Goal: Task Accomplishment & Management: Complete application form

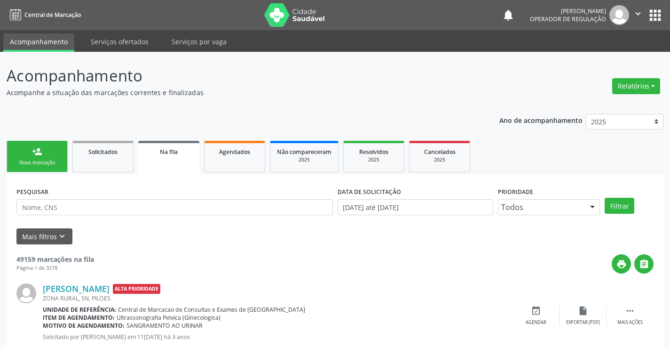
click at [37, 160] on div "Nova marcação" at bounding box center [37, 162] width 47 height 7
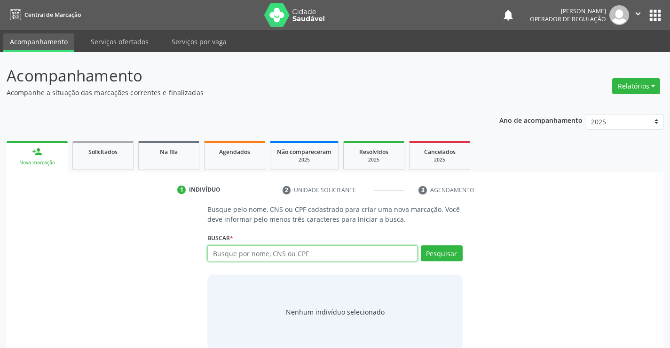
click at [263, 254] on input "text" at bounding box center [312, 253] width 210 height 16
type input "708402749419464"
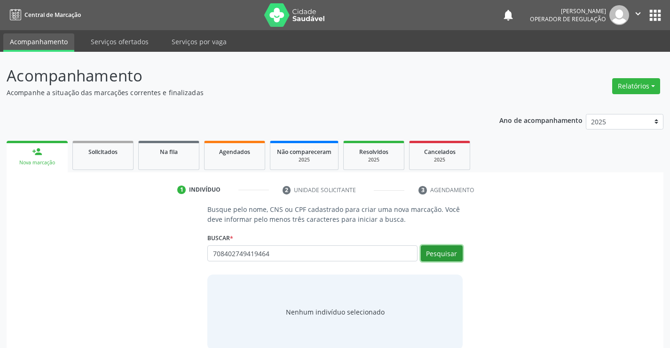
click at [444, 257] on button "Pesquisar" at bounding box center [442, 253] width 42 height 16
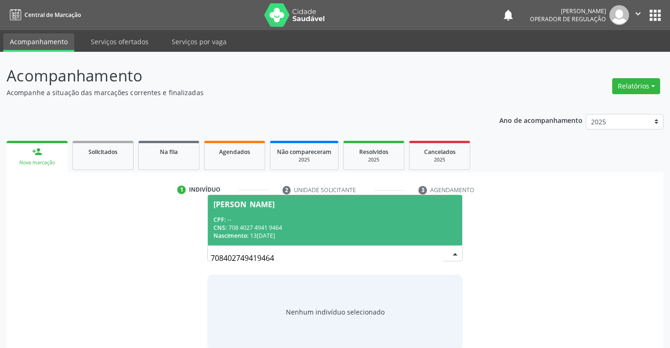
click at [277, 210] on span "[PERSON_NAME] CPF: -- CNS: 708 4027 4941 9464 Nascimento: 13[DATE]" at bounding box center [335, 220] width 254 height 50
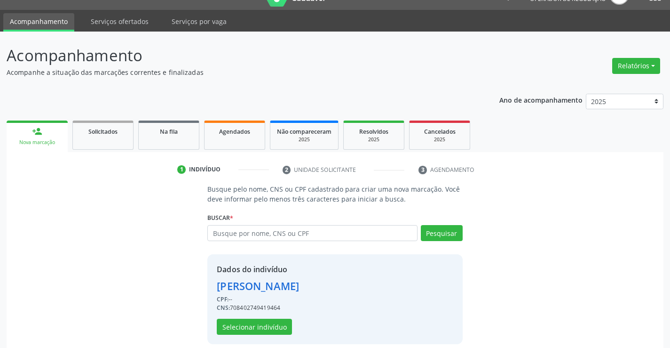
scroll to position [30, 0]
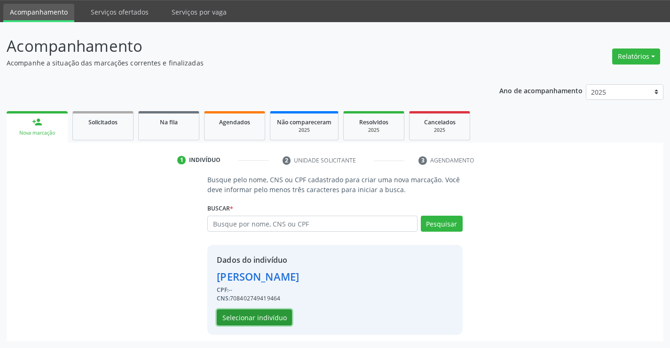
click at [257, 315] on button "Selecionar indivíduo" at bounding box center [254, 317] width 75 height 16
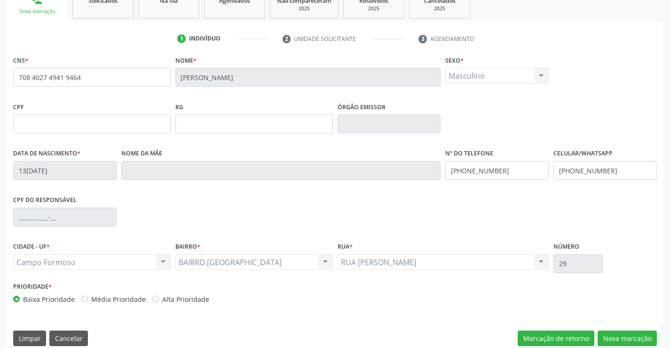
scroll to position [162, 0]
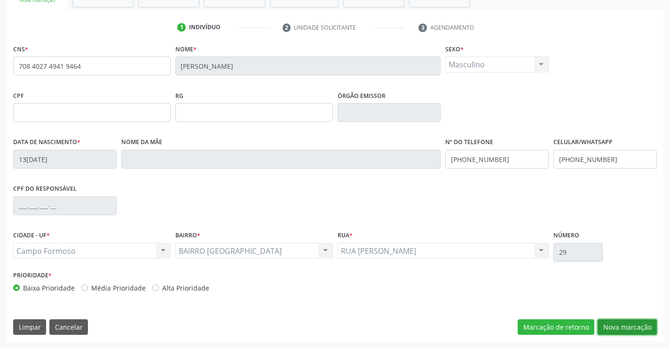
click at [625, 326] on button "Nova marcação" at bounding box center [627, 327] width 59 height 16
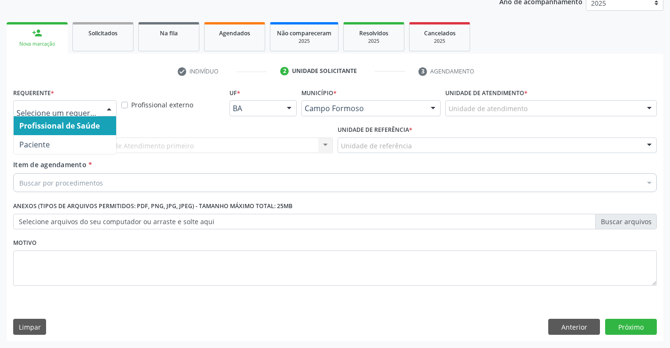
drag, startPoint x: 99, startPoint y: 103, endPoint x: 82, endPoint y: 128, distance: 29.7
click at [99, 105] on div at bounding box center [64, 108] width 103 height 16
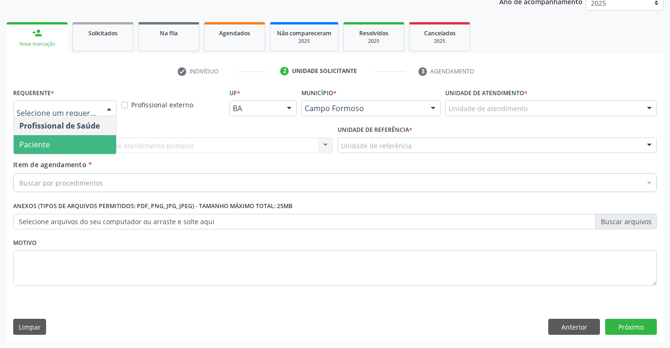
click at [73, 136] on span "Paciente" at bounding box center [65, 144] width 103 height 19
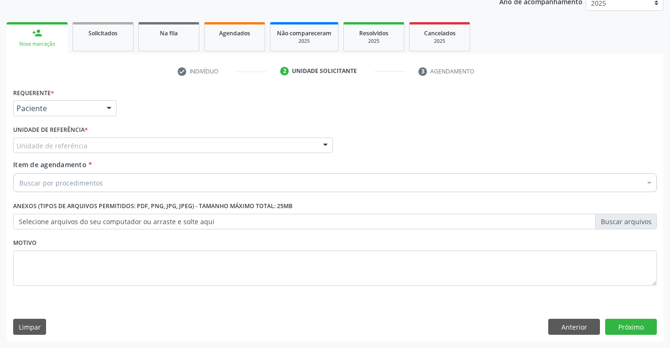
drag, startPoint x: 121, startPoint y: 140, endPoint x: 123, endPoint y: 161, distance: 21.2
click at [122, 140] on div "Unidade de referência" at bounding box center [173, 145] width 320 height 16
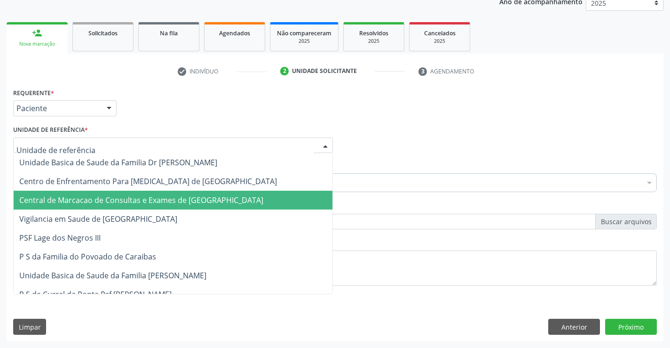
click at [142, 198] on span "Central de Marcacao de Consultas e Exames de [GEOGRAPHIC_DATA]" at bounding box center [141, 200] width 244 height 10
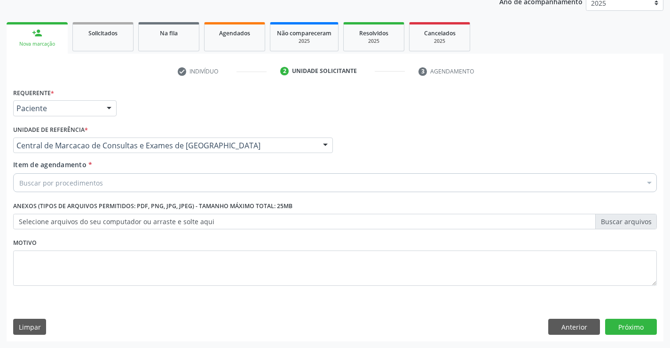
click at [160, 181] on div "Buscar por procedimentos" at bounding box center [335, 182] width 644 height 19
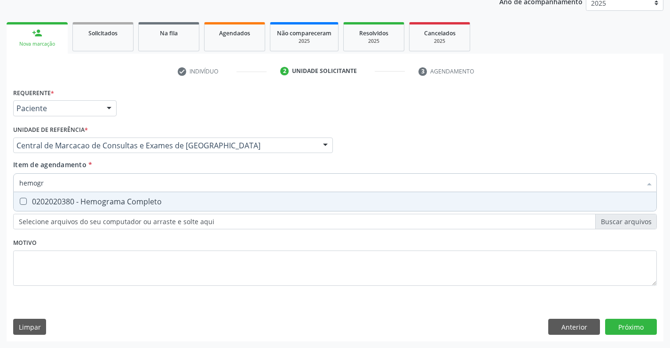
type input "hemogra"
click at [119, 204] on div "0202020380 - Hemograma Completo" at bounding box center [335, 202] width 632 height 8
checkbox Completo "true"
click at [117, 182] on input "hemogra" at bounding box center [330, 182] width 622 height 19
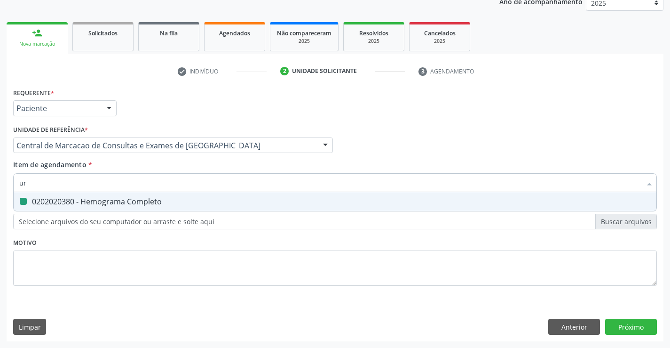
type input "uri"
checkbox Completo "false"
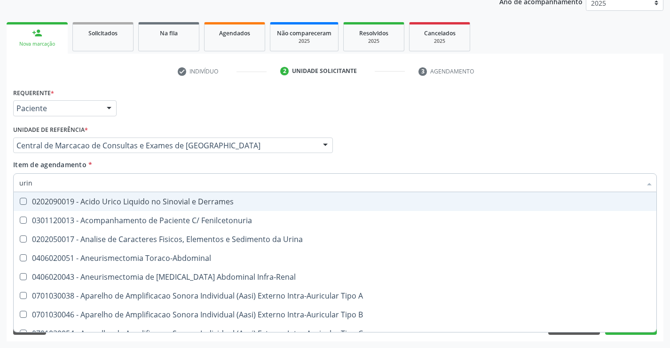
type input "urina"
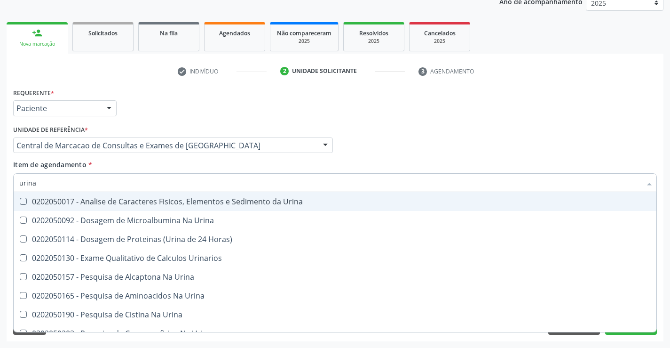
drag, startPoint x: 115, startPoint y: 204, endPoint x: 117, endPoint y: 185, distance: 19.0
click at [115, 202] on div "0202050017 - Analise de Caracteres Fisicos, Elementos e Sedimento da Urina" at bounding box center [335, 202] width 632 height 8
checkbox Urina "true"
click at [119, 177] on input "urina" at bounding box center [330, 182] width 622 height 19
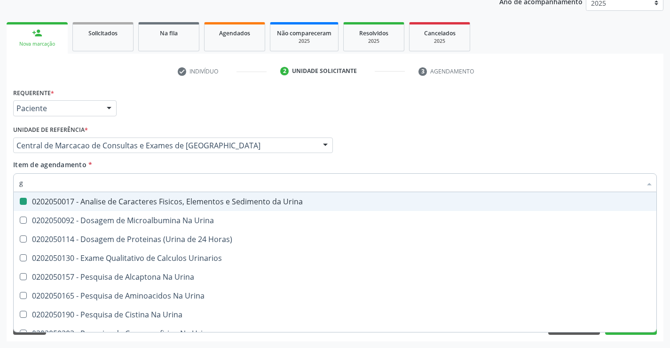
type input "gl"
checkbox Urina "false"
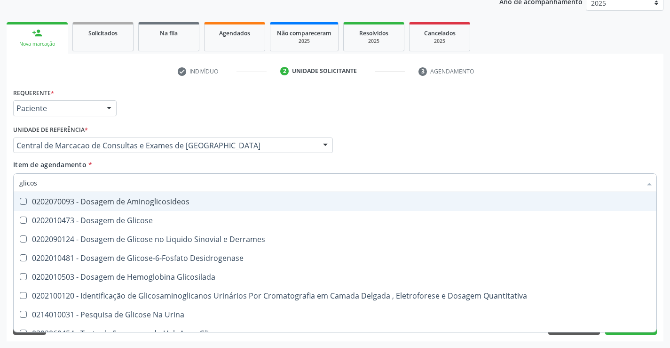
type input "glicose"
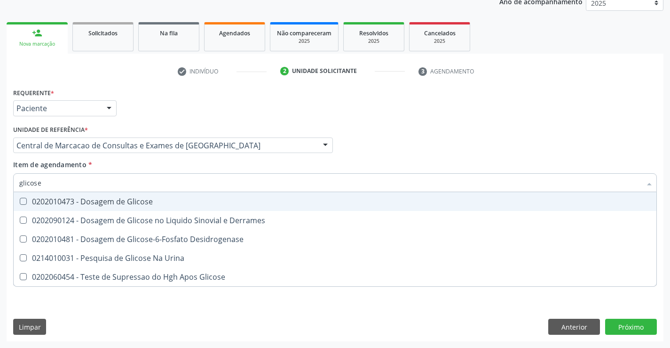
click at [116, 203] on div "0202010473 - Dosagem de Glicose" at bounding box center [335, 202] width 632 height 8
checkbox Glicose "true"
click at [118, 186] on input "glicose" at bounding box center [330, 182] width 622 height 19
type input "t"
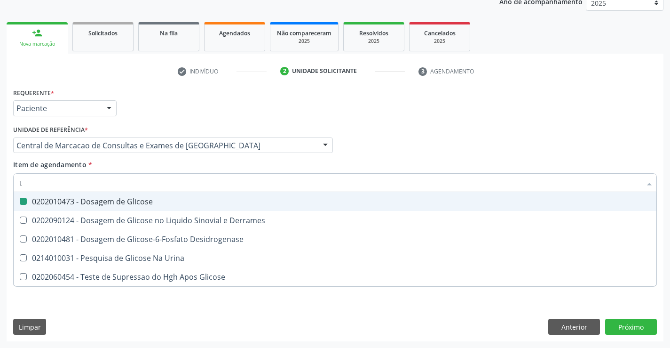
checkbox Glicose "false"
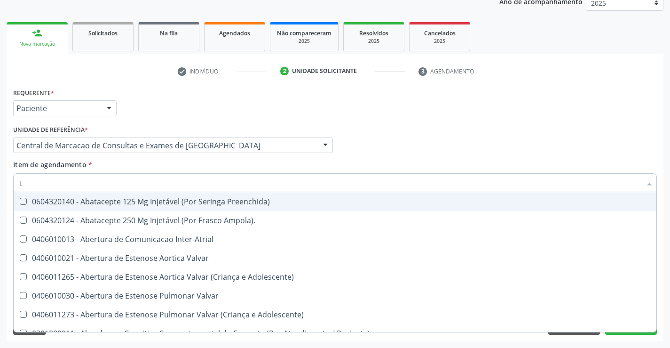
type input "ta"
checkbox Urina "false"
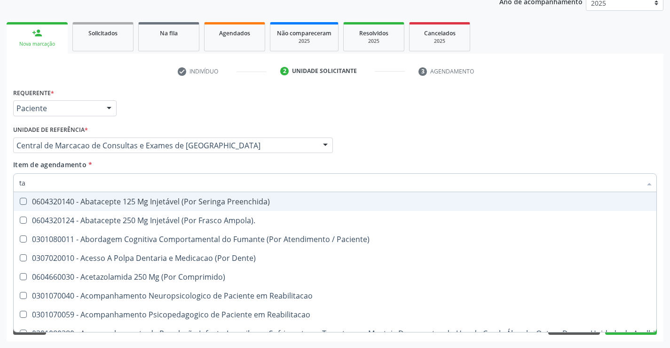
type input "tap"
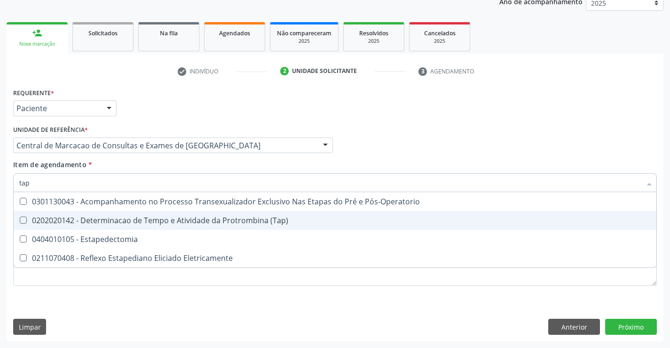
drag, startPoint x: 101, startPoint y: 220, endPoint x: 101, endPoint y: 191, distance: 28.7
click at [101, 213] on span "0202020142 - Determinacao de Tempo e Atividade da Protrombina (Tap)" at bounding box center [335, 220] width 643 height 19
checkbox \(Tap\) "true"
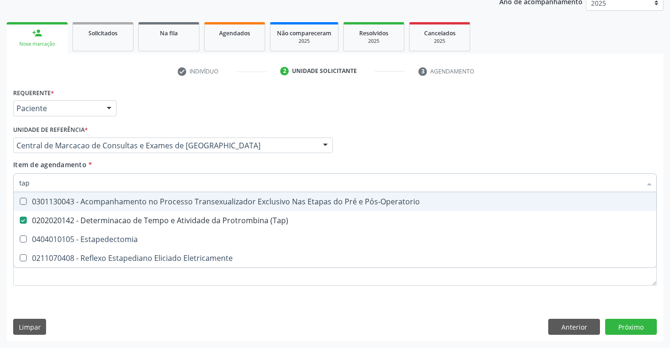
click at [103, 182] on input "tap" at bounding box center [330, 182] width 622 height 19
type input "tt"
checkbox \(Tap\) "false"
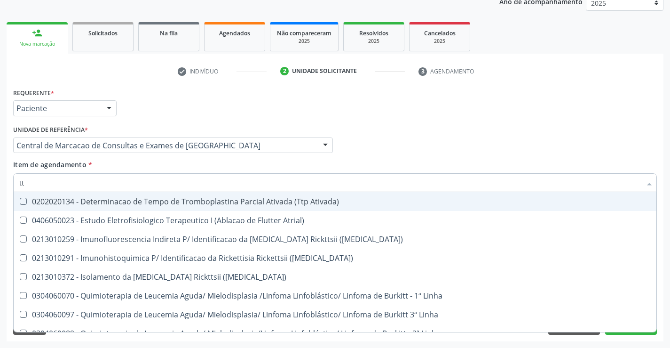
click at [149, 201] on div "0202020134 - Determinacao de Tempo de Tromboplastina Parcial Ativada (Ttp Ativa…" at bounding box center [335, 202] width 632 height 8
checkbox Ativada\) "true"
click at [464, 139] on div "Profissional Solicitante Por favor, selecione a Unidade de Atendimento primeiro…" at bounding box center [335, 141] width 649 height 37
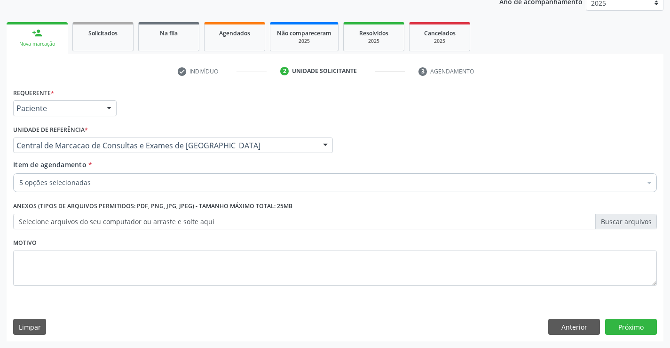
checkbox Completo "true"
checkbox Glicose "true"
click at [644, 328] on button "Próximo" at bounding box center [631, 326] width 52 height 16
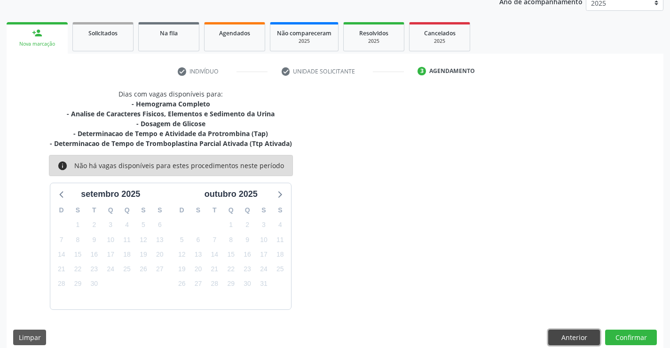
click at [574, 338] on button "Anterior" at bounding box center [574, 337] width 52 height 16
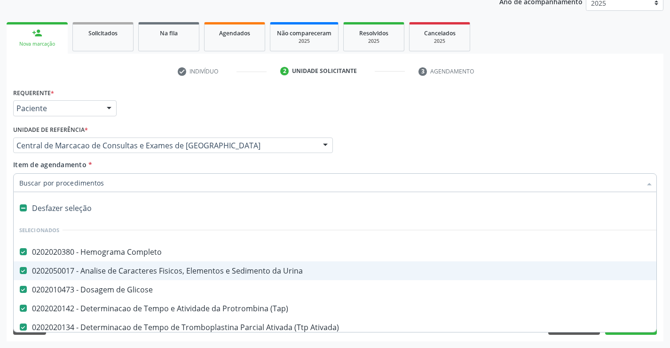
scroll to position [47, 0]
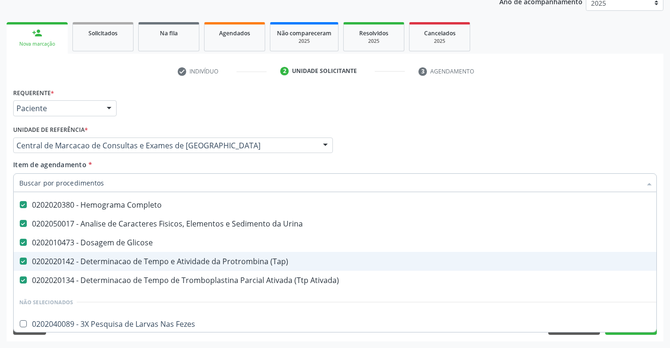
click at [163, 259] on div "0202020142 - Determinacao de Tempo e Atividade da Protrombina (Tap)" at bounding box center [385, 261] width 732 height 8
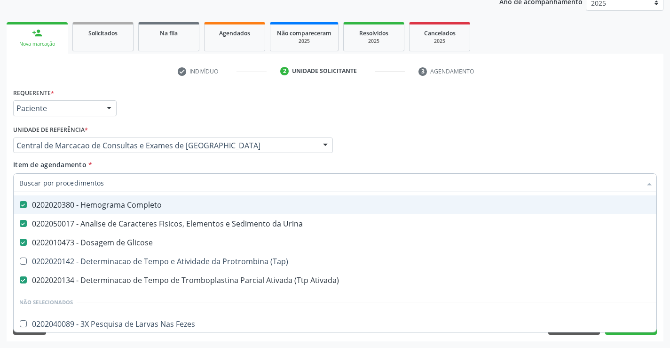
click at [453, 120] on div "Requerente * Paciente Profissional de Saúde Paciente Nenhum resultado encontrad…" at bounding box center [335, 104] width 649 height 37
checkbox \(Tap\) "true"
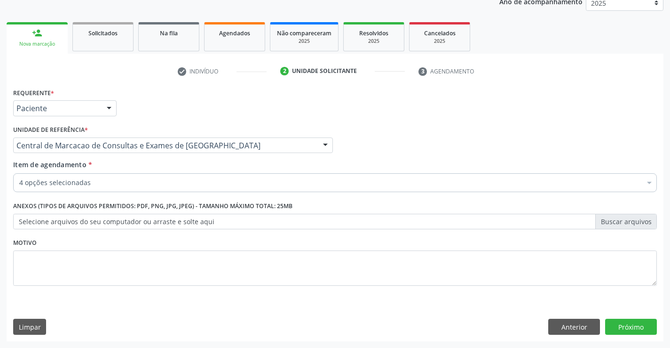
scroll to position [0, 0]
click at [621, 331] on button "Próximo" at bounding box center [631, 326] width 52 height 16
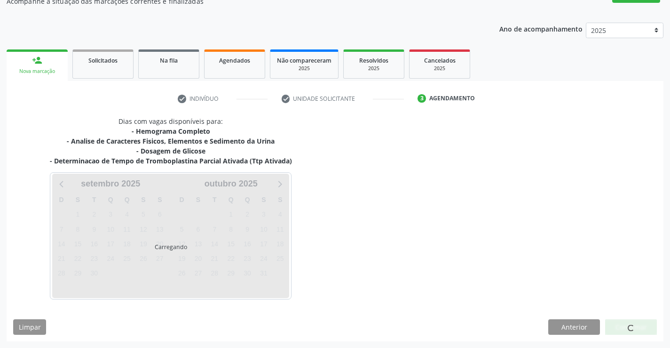
scroll to position [91, 0]
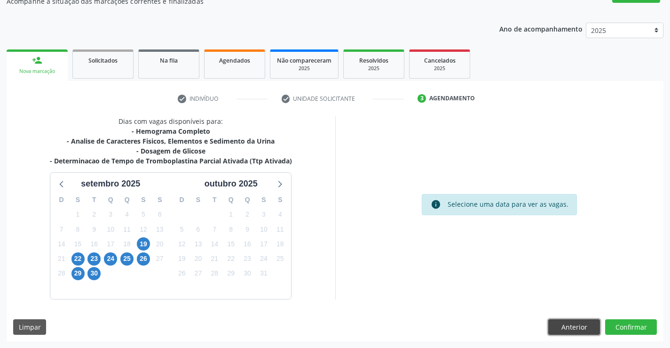
click at [567, 329] on button "Anterior" at bounding box center [574, 327] width 52 height 16
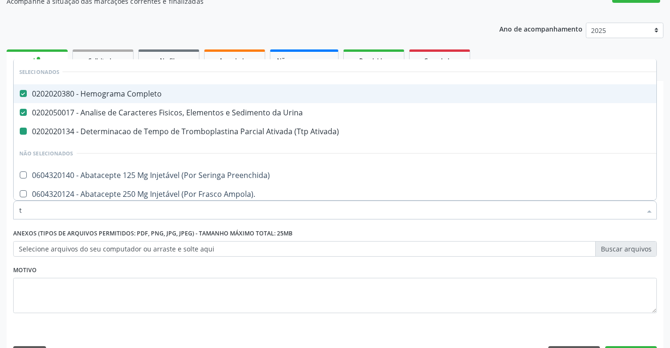
type input "tt"
checkbox Ativada\) "false"
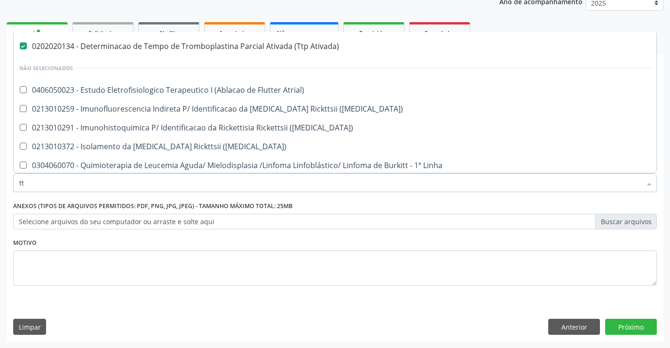
scroll to position [0, 0]
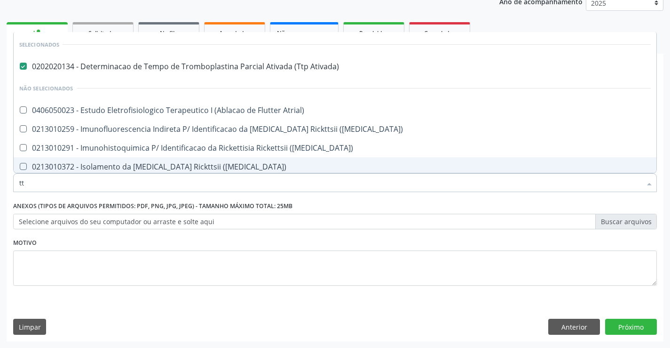
type input "t"
checkbox Atrial\) "true"
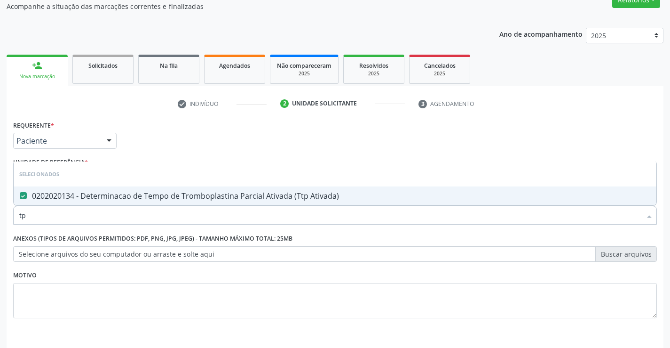
scroll to position [71, 0]
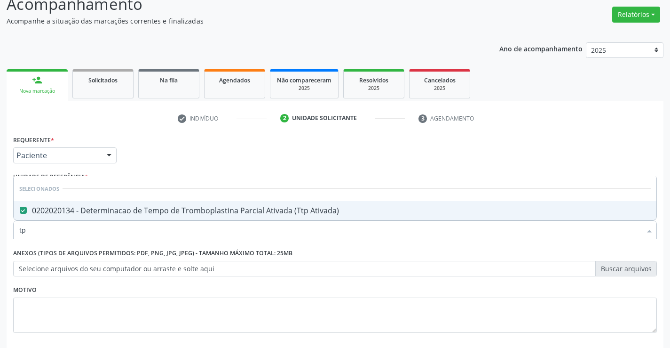
click at [167, 234] on input "tp" at bounding box center [330, 229] width 622 height 19
type input "tt"
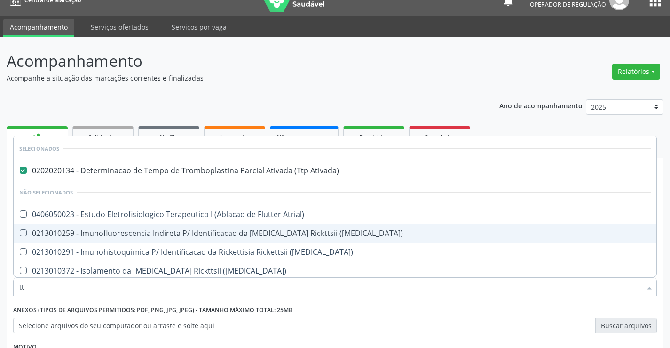
scroll to position [0, 0]
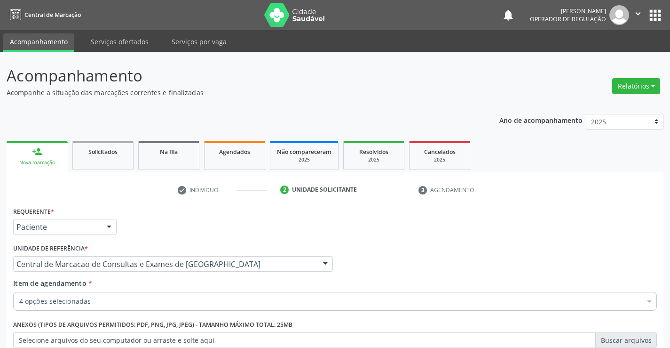
checkbox Glicose "true"
checkbox Ativada\) "true"
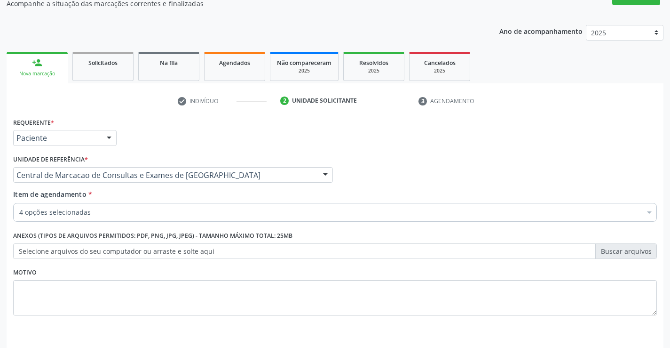
scroll to position [94, 0]
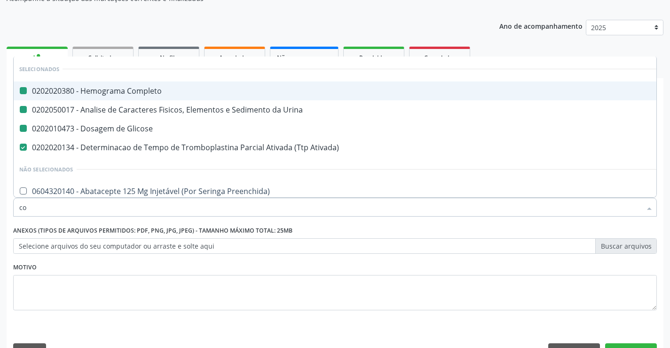
type input "coa"
checkbox Completo "false"
checkbox Glicose "false"
checkbox Urina "false"
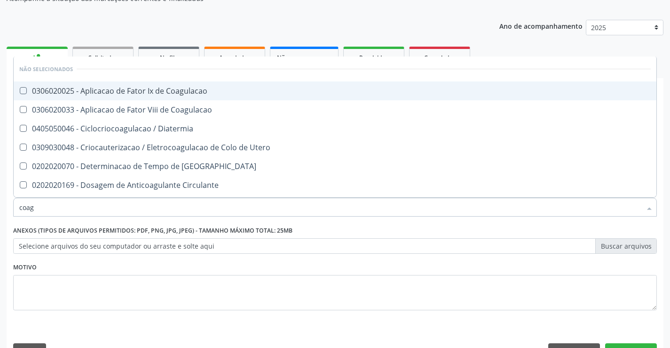
type input "coagu"
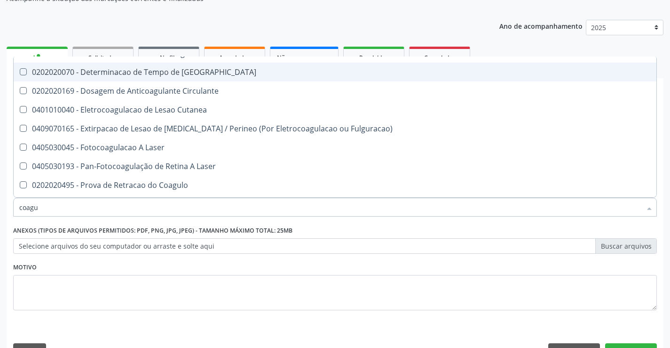
click at [194, 78] on span "0202020070 - Determinacao de Tempo de [GEOGRAPHIC_DATA]" at bounding box center [335, 72] width 643 height 19
checkbox Coagulacao "true"
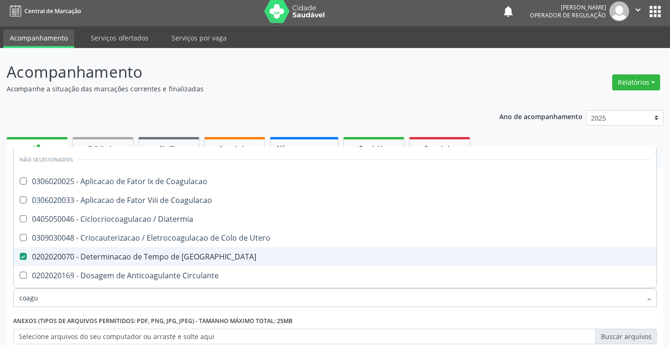
scroll to position [0, 0]
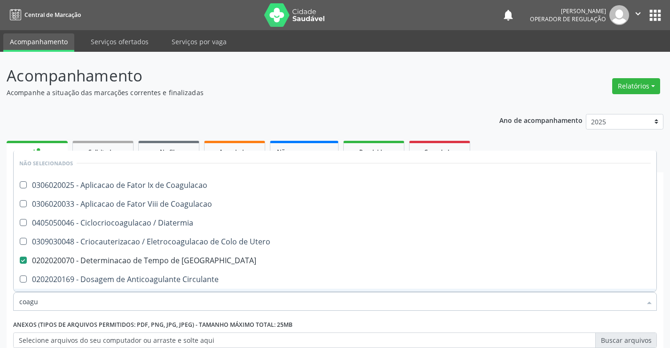
click at [111, 297] on input "coagu" at bounding box center [330, 301] width 622 height 19
type input "d"
checkbox Coagulacao "true"
checkbox Diatermia "true"
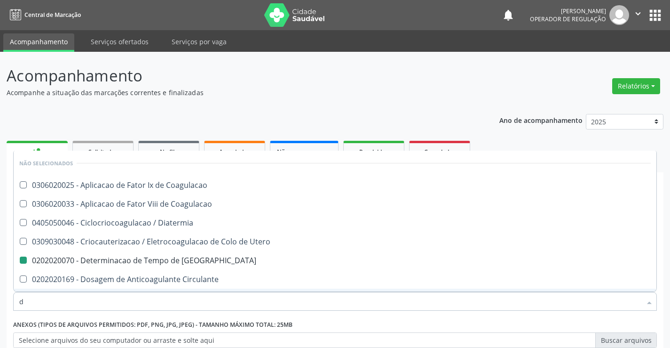
checkbox Coagulacao "true"
checkbox Coagulacao "false"
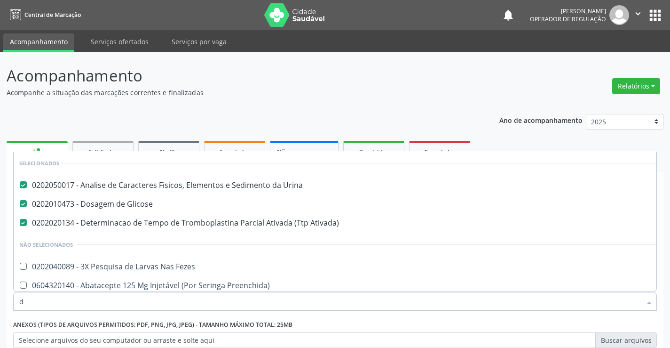
type input "du"
checkbox Urina "false"
checkbox Ativada\) "false"
checkbox Glicose "false"
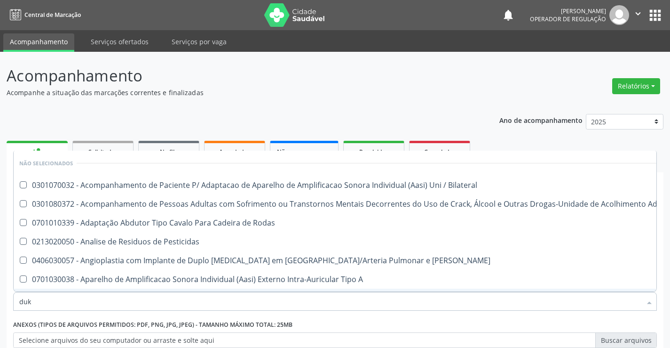
type input "duke"
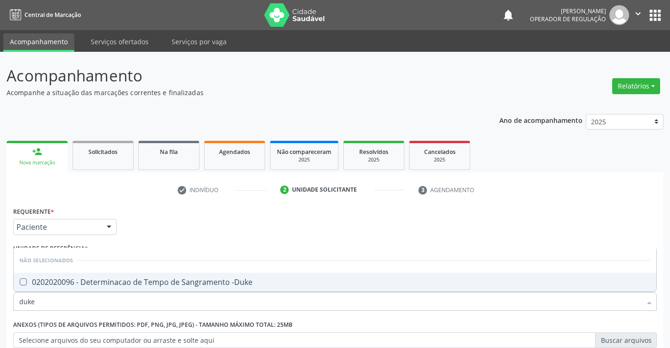
click at [115, 282] on div "0202020096 - Determinacao de Tempo de Sangramento -Duke" at bounding box center [335, 282] width 632 height 8
checkbox -Duke "true"
click at [309, 247] on li "Não selecionados" at bounding box center [335, 259] width 643 height 25
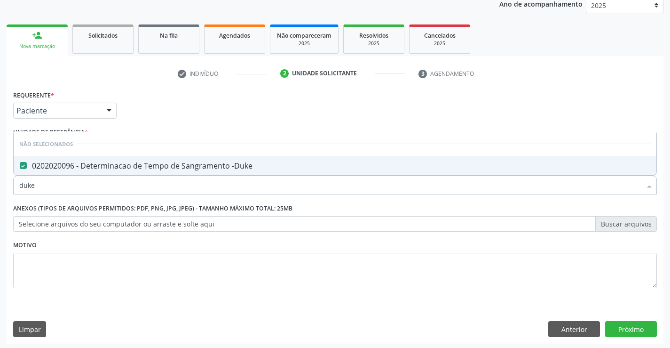
scroll to position [119, 0]
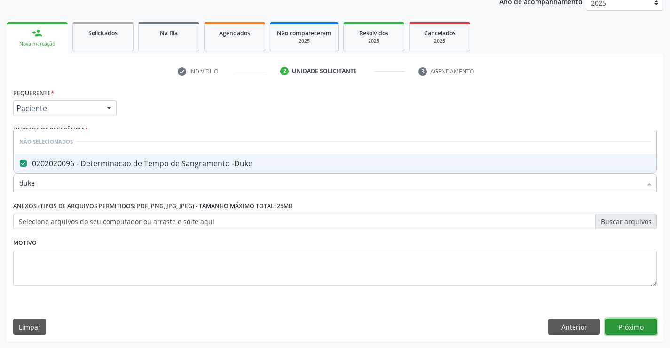
click at [619, 328] on button "Próximo" at bounding box center [631, 326] width 52 height 16
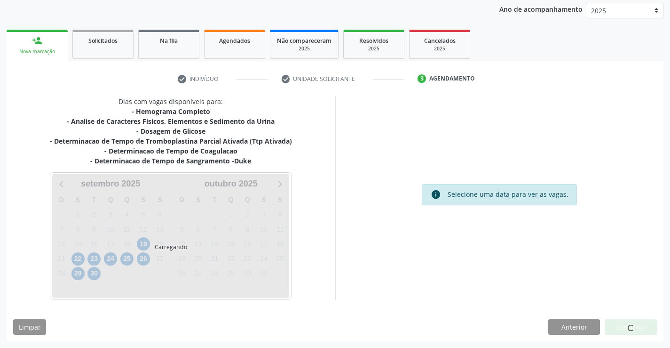
scroll to position [111, 0]
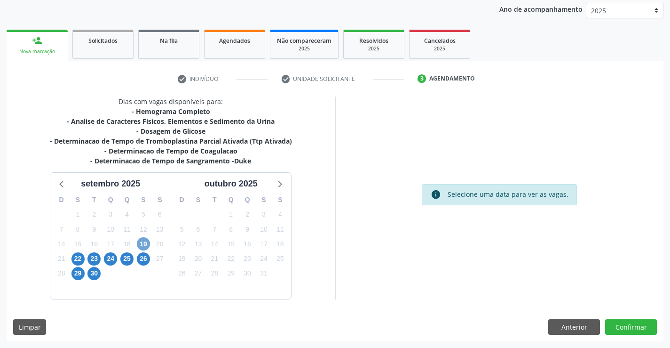
click at [145, 241] on span "19" at bounding box center [143, 243] width 13 height 13
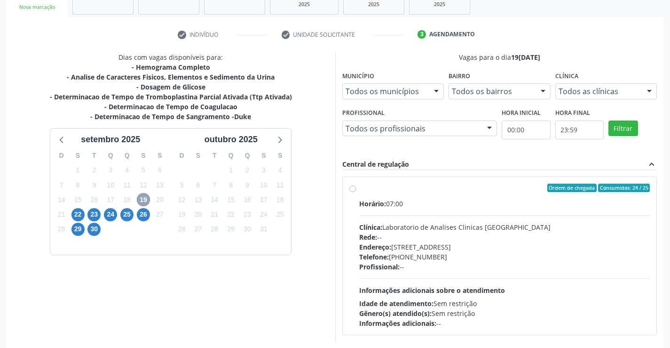
scroll to position [198, 0]
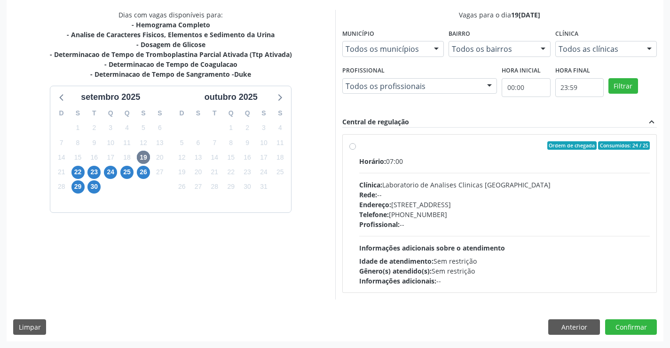
click at [521, 205] on div "Endereço: [STREET_ADDRESS]" at bounding box center [504, 204] width 291 height 10
click at [356, 150] on input "Ordem de chegada Consumidos: 24 / 25 Horário: 07:00 Clínica: Laboratorio de Ana…" at bounding box center [352, 145] width 7 height 8
radio input "true"
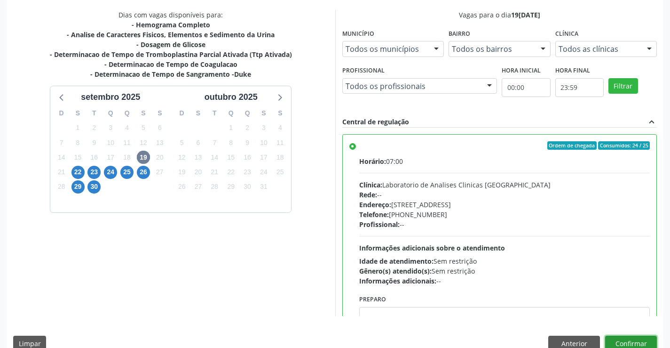
click at [637, 339] on button "Confirmar" at bounding box center [631, 343] width 52 height 16
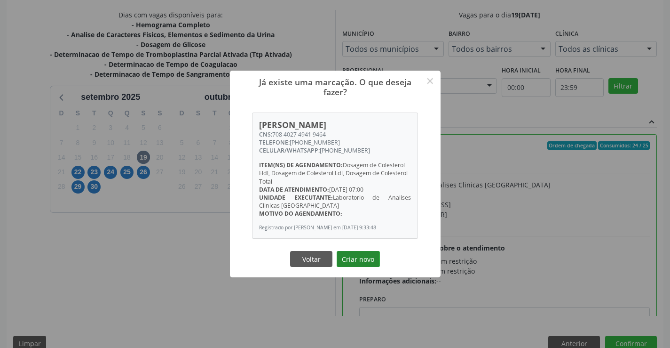
click at [365, 262] on button "Criar novo" at bounding box center [358, 259] width 43 height 16
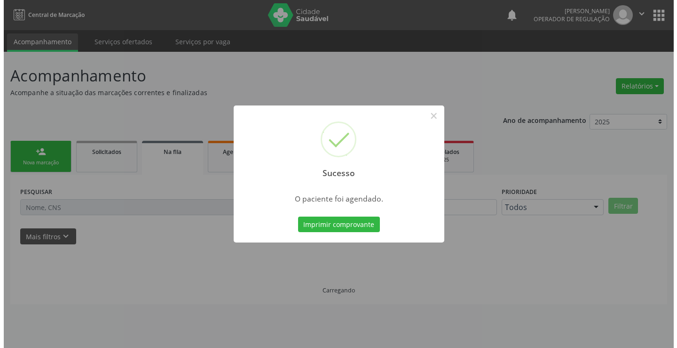
scroll to position [0, 0]
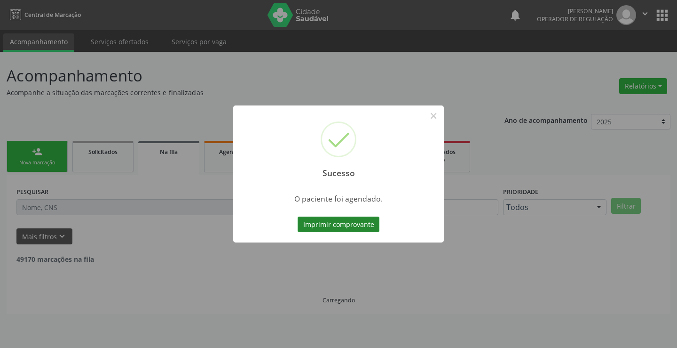
click at [369, 221] on button "Imprimir comprovante" at bounding box center [339, 224] width 82 height 16
